Goal: Obtain resource: Download file/media

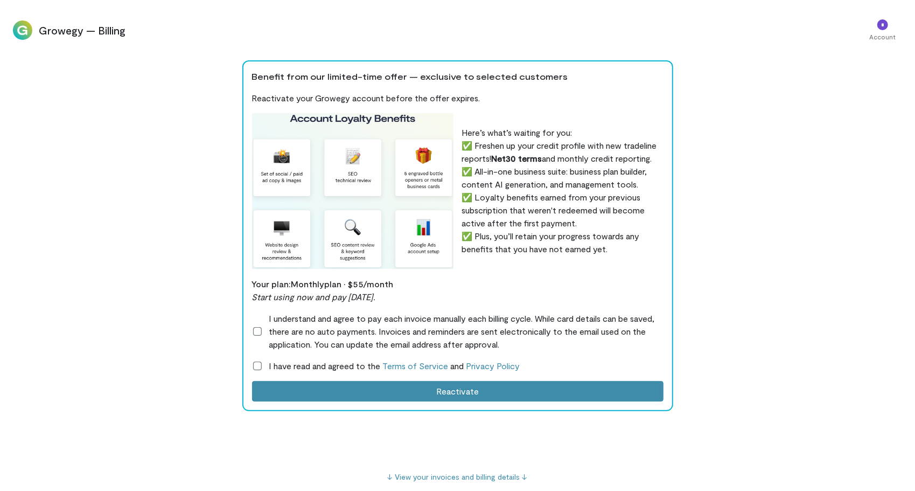
scroll to position [0, 696]
click at [882, 26] on span "*" at bounding box center [883, 25] width 3 height 6
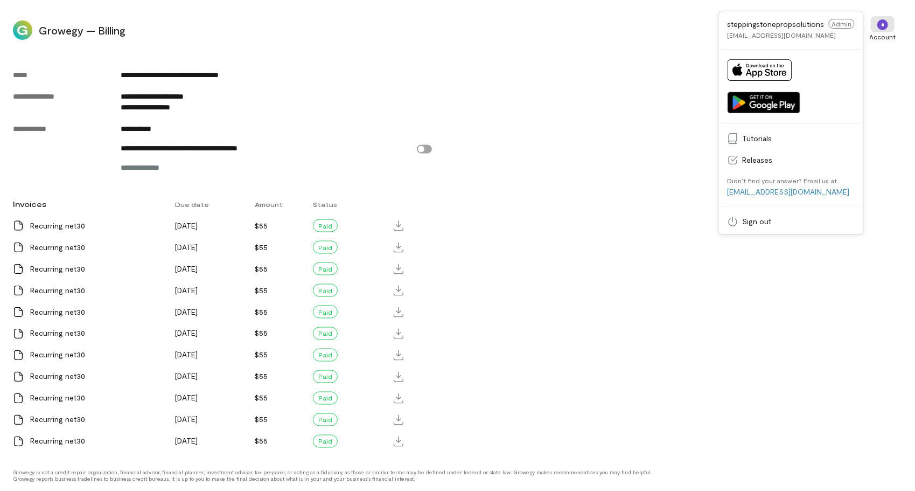
scroll to position [1114, 0]
click at [398, 223] on icon at bounding box center [399, 226] width 10 height 10
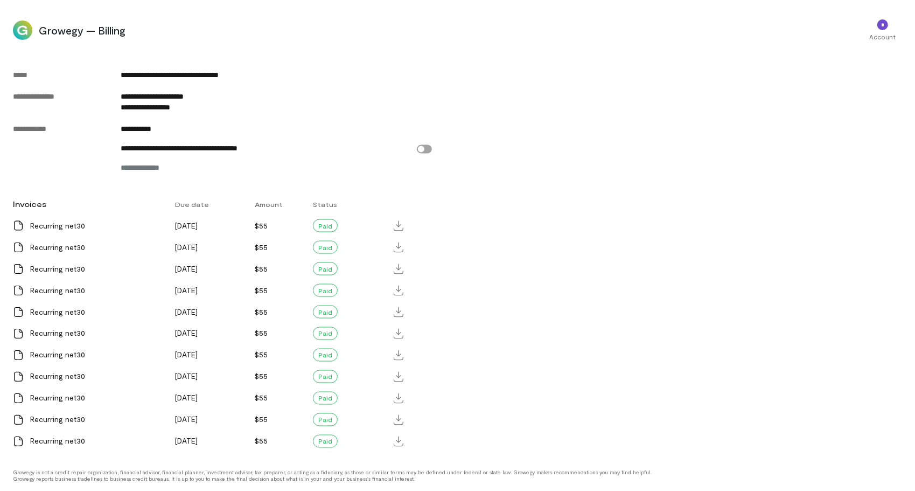
scroll to position [1114, 0]
click at [399, 441] on icon at bounding box center [399, 441] width 10 height 10
